Goal: Task Accomplishment & Management: Complete application form

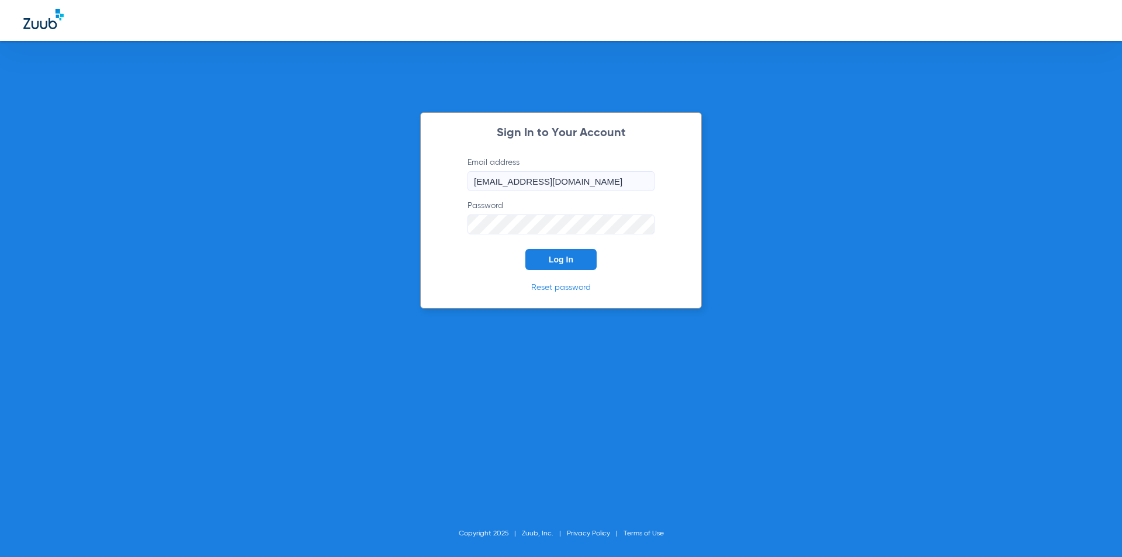
click at [472, 276] on div "Sign In to Your Account Email address [EMAIL_ADDRESS][DOMAIN_NAME] Password Log…" at bounding box center [561, 210] width 282 height 196
click at [548, 259] on button "Log In" at bounding box center [561, 259] width 71 height 21
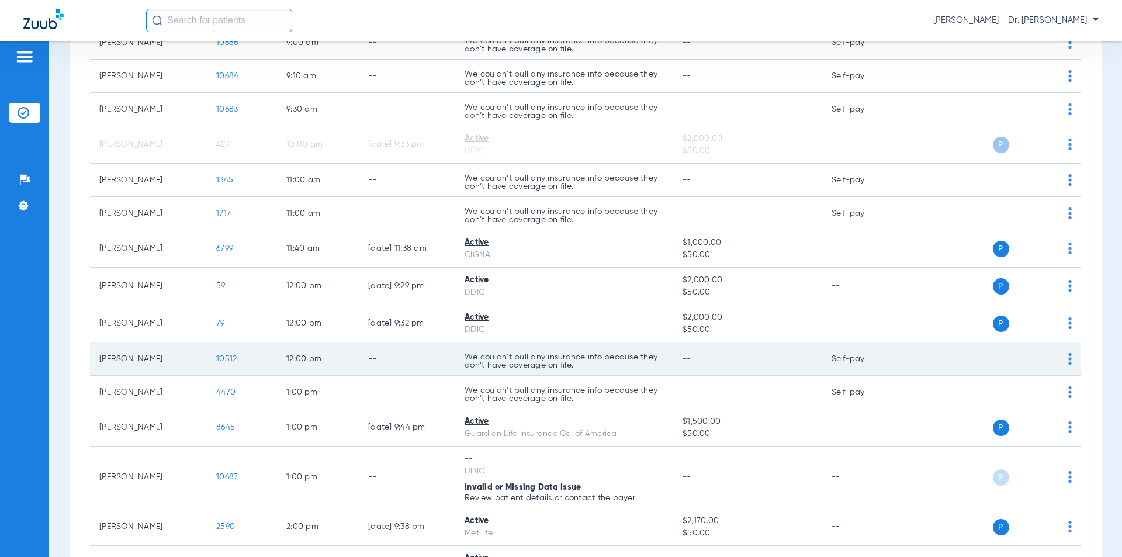
scroll to position [409, 0]
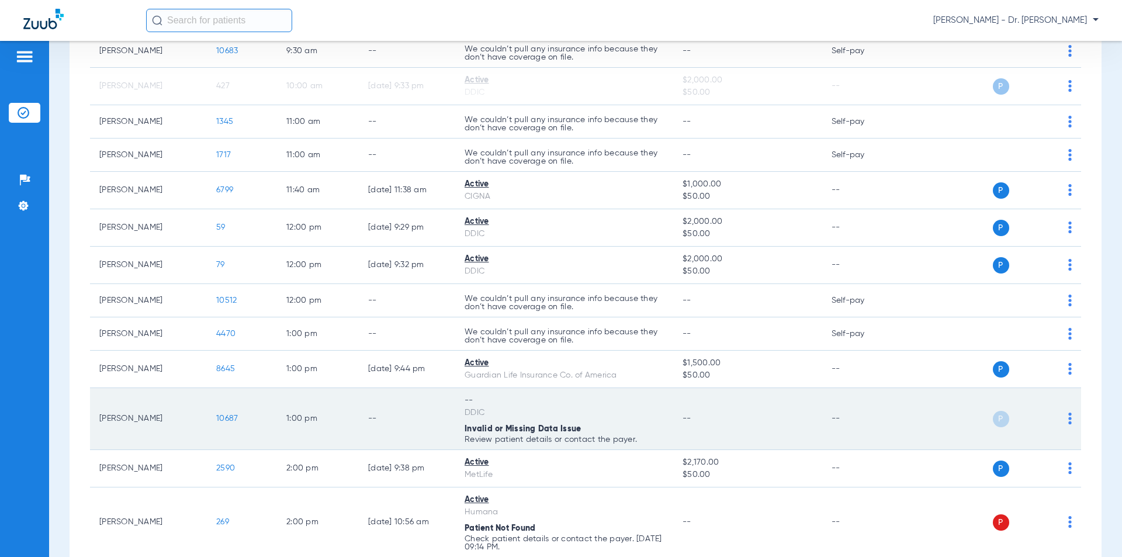
click at [230, 420] on span "10687" at bounding box center [227, 418] width 22 height 8
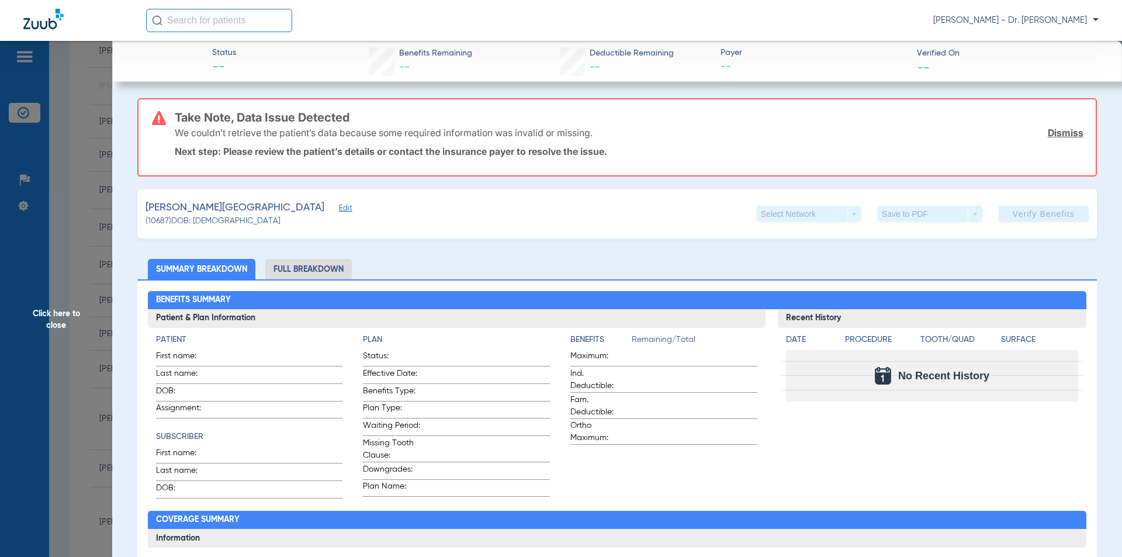
click at [339, 210] on span "Edit" at bounding box center [344, 209] width 11 height 11
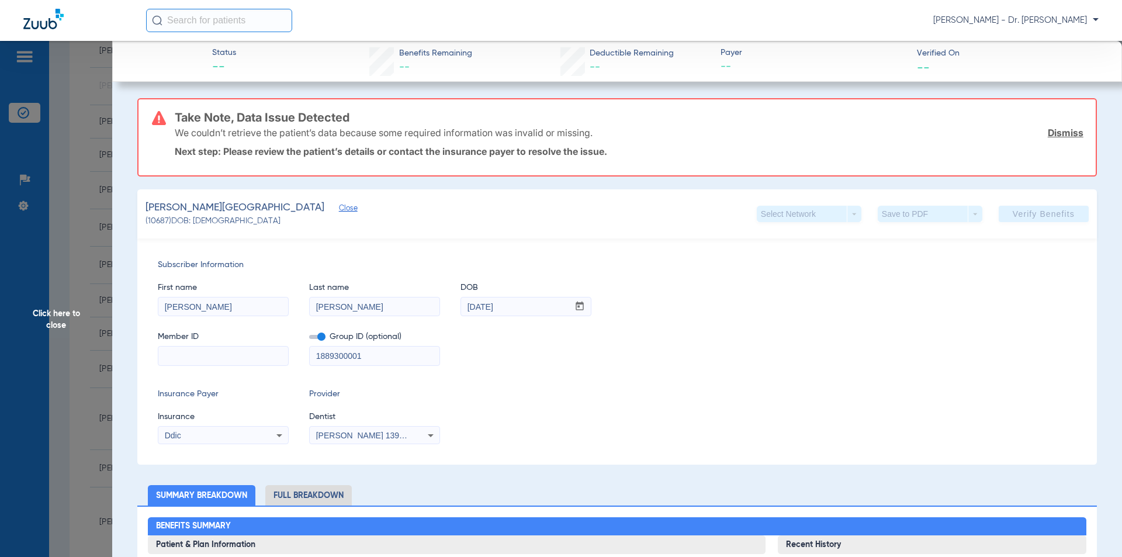
scroll to position [117, 0]
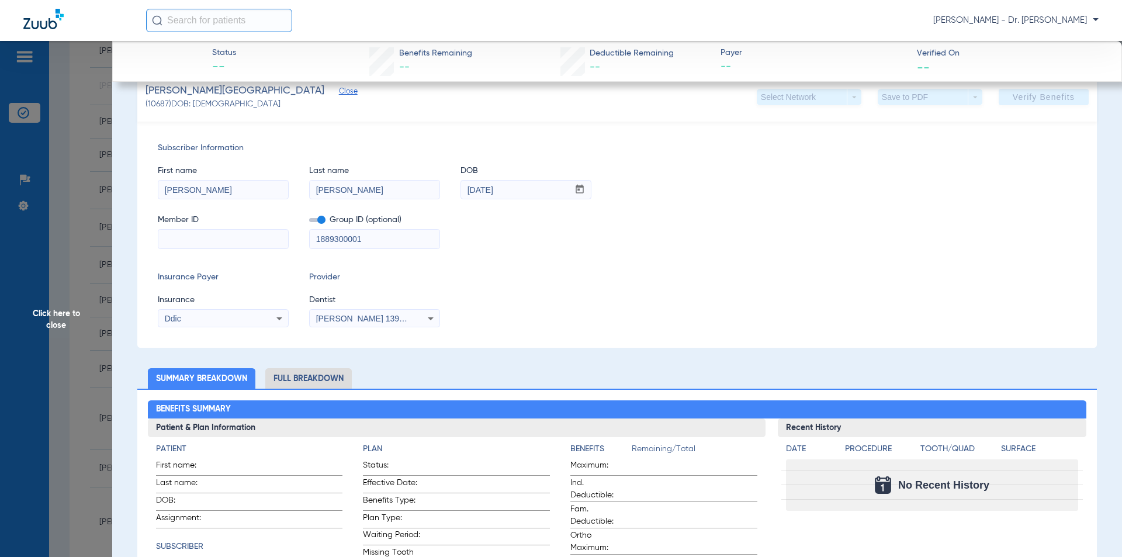
click at [209, 241] on input at bounding box center [223, 239] width 130 height 19
paste input "APX: 2/cal yr"
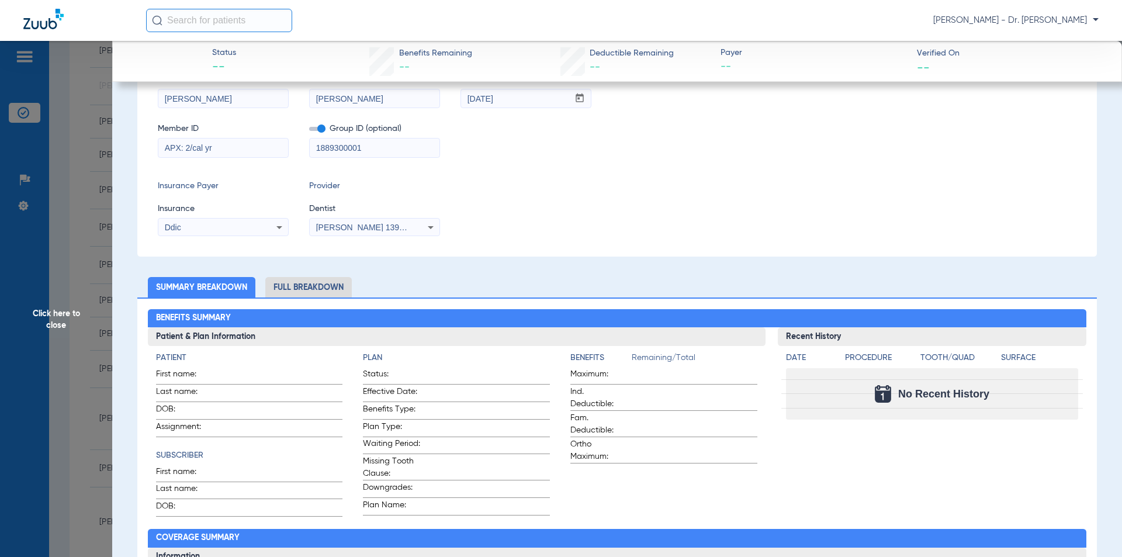
scroll to position [26, 0]
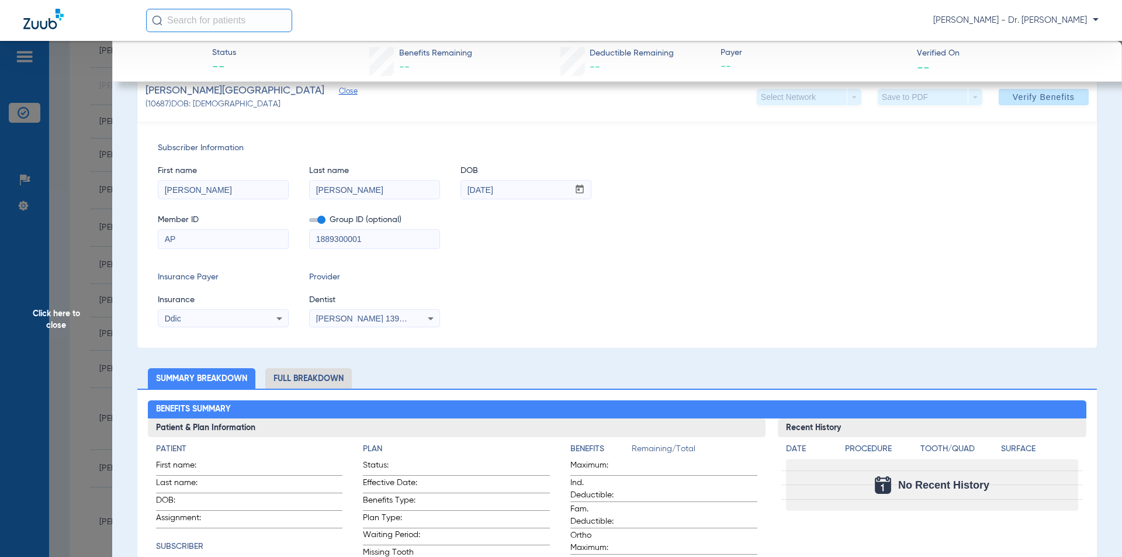
type input "A"
click at [263, 241] on input at bounding box center [223, 239] width 130 height 19
drag, startPoint x: 263, startPoint y: 241, endPoint x: 528, endPoint y: 296, distance: 270.9
click at [216, 240] on input at bounding box center [223, 239] width 130 height 19
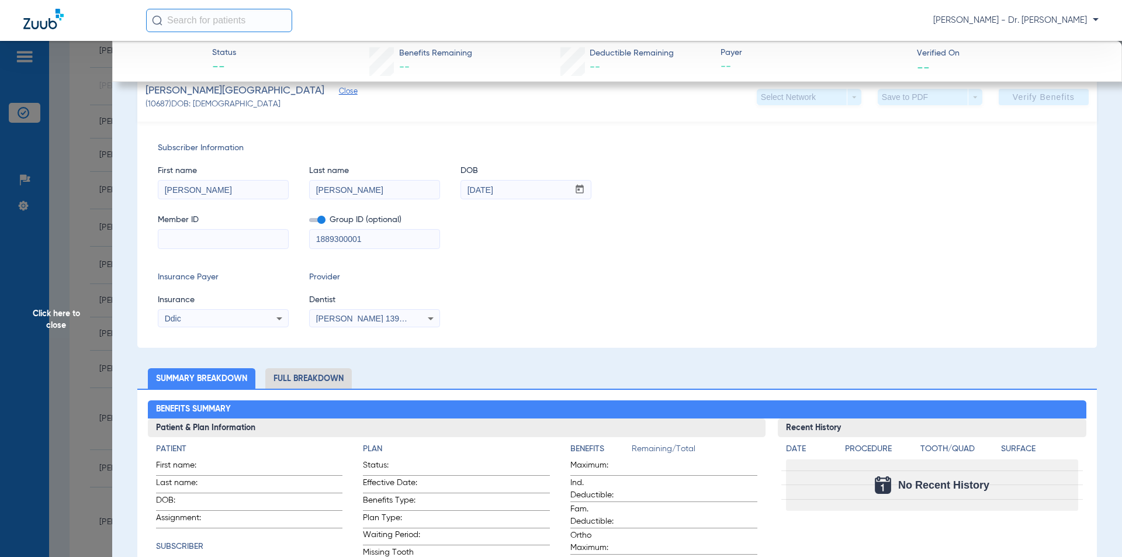
click at [216, 240] on input at bounding box center [223, 239] width 130 height 19
click at [218, 240] on input at bounding box center [223, 239] width 130 height 19
click at [528, 296] on div "Insurance Payer Insurance Ddic Provider Dentist [PERSON_NAME] 1396853875" at bounding box center [617, 299] width 919 height 56
click at [244, 244] on input at bounding box center [223, 239] width 130 height 19
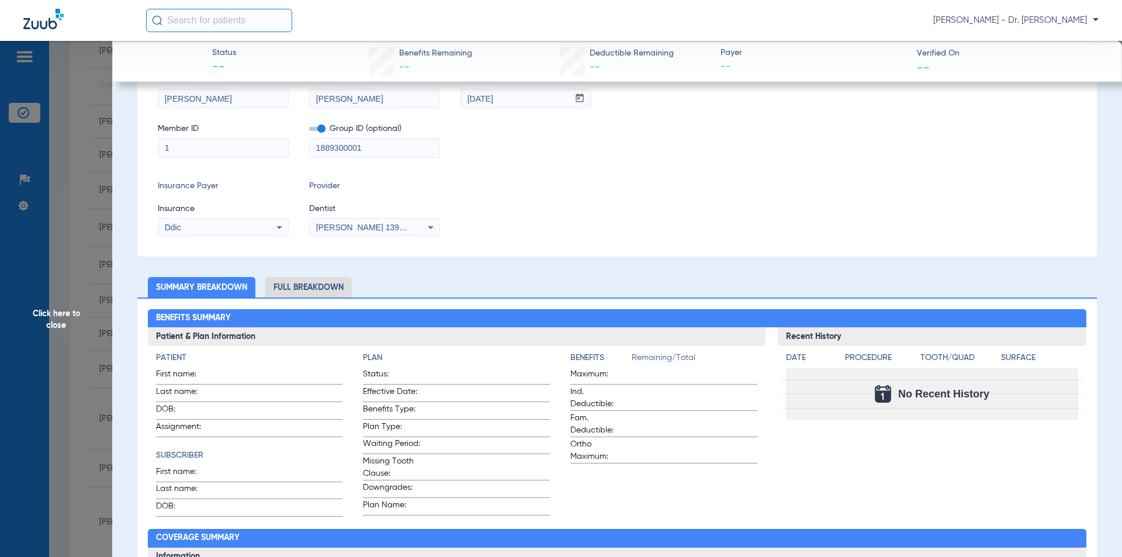
scroll to position [26, 0]
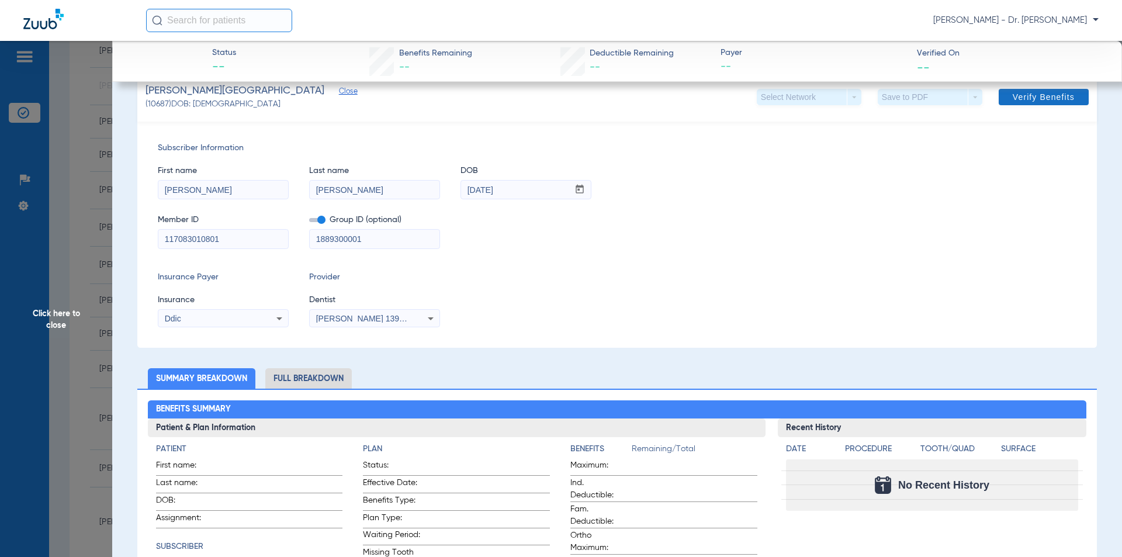
type input "117083010801"
click at [1017, 98] on span "Verify Benefits" at bounding box center [1044, 96] width 62 height 9
